Goal: Task Accomplishment & Management: Use online tool/utility

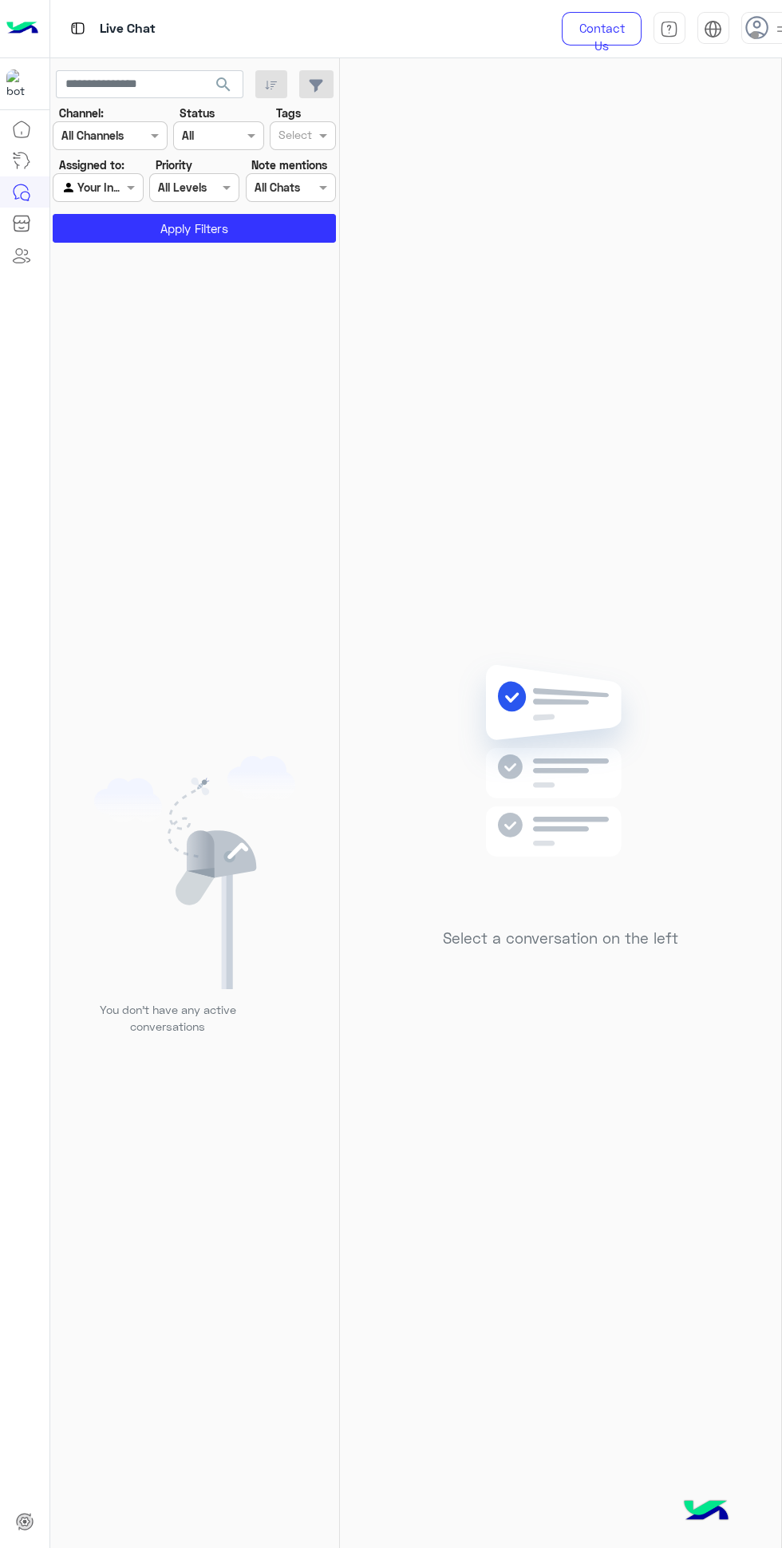
click at [751, 35] on span at bounding box center [755, 35] width 8 height 8
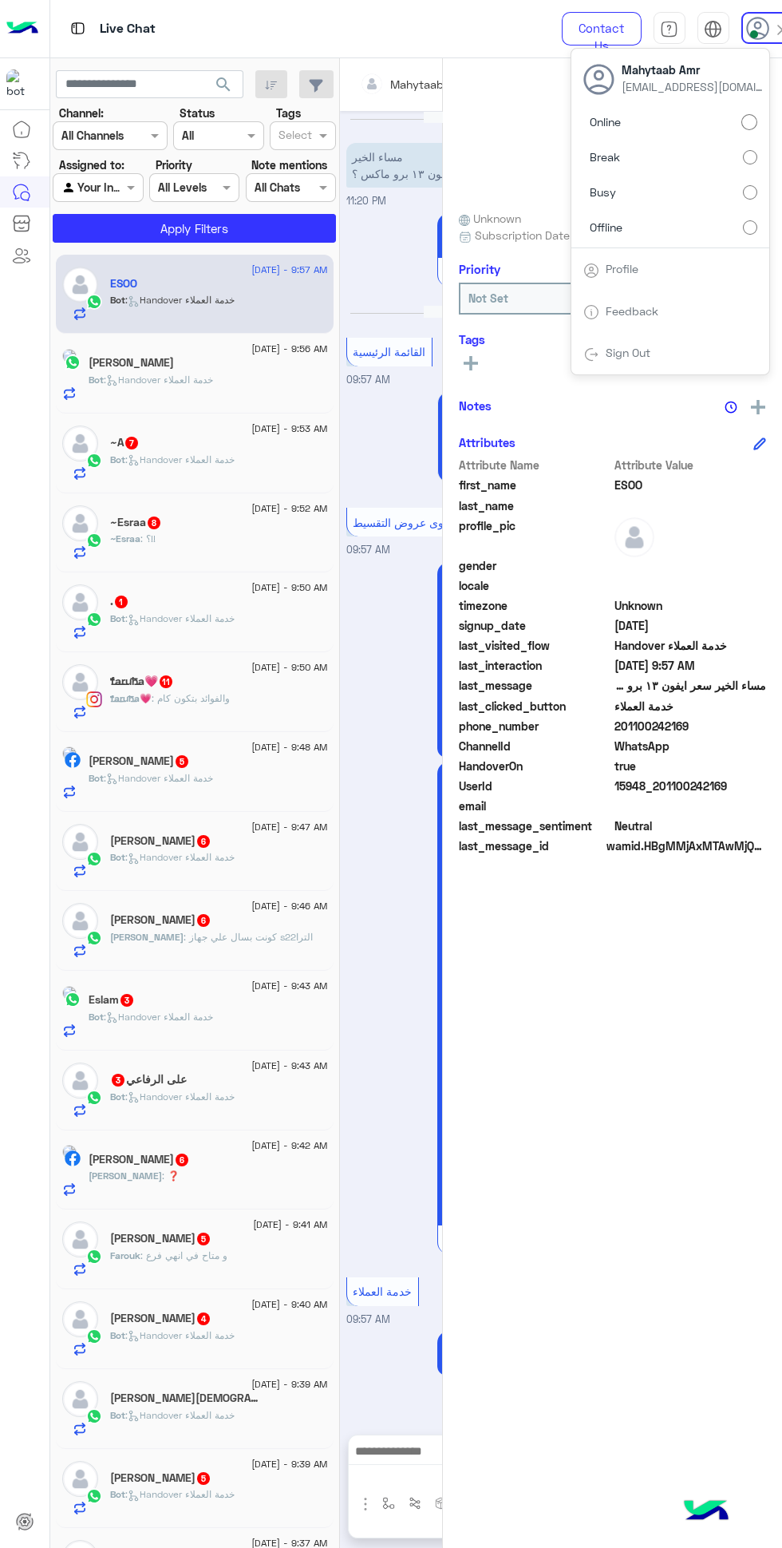
scroll to position [111, 0]
